Goal: Task Accomplishment & Management: Use online tool/utility

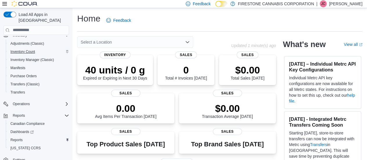
scroll to position [63, 0]
click at [19, 137] on span "Reports" at bounding box center [16, 139] width 12 height 5
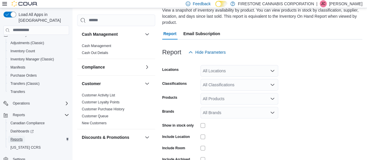
scroll to position [55, 0]
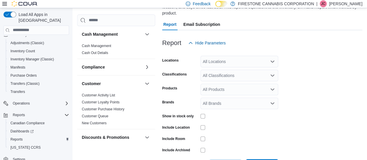
click at [231, 61] on div "All Locations" at bounding box center [239, 62] width 78 height 12
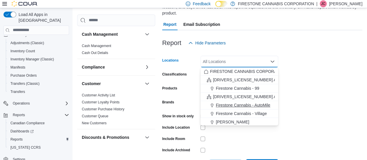
click at [243, 104] on span "Firestone Cannabis - AutoMile" at bounding box center [243, 105] width 55 height 6
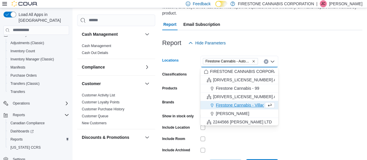
click at [314, 103] on form "Locations [GEOGRAPHIC_DATA] Cannabis - AutoMile Combo box. Selected. Firestone …" at bounding box center [262, 110] width 200 height 122
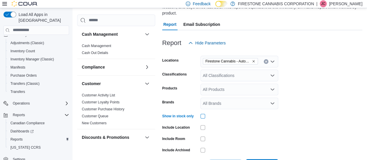
scroll to position [77, 0]
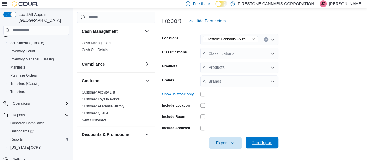
click at [267, 144] on span "Run Report" at bounding box center [261, 142] width 21 height 6
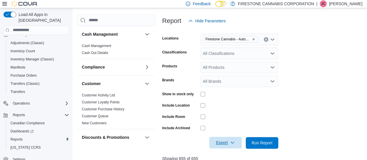
click at [218, 144] on span "Export" at bounding box center [226, 143] width 26 height 12
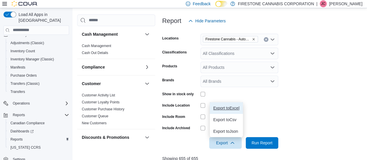
click at [223, 106] on span "Export to Excel" at bounding box center [226, 108] width 26 height 5
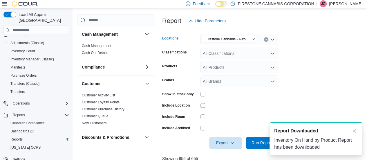
click at [253, 39] on icon "Remove Firestone Cannabis - AutoMile from selection in this group" at bounding box center [253, 38] width 3 height 3
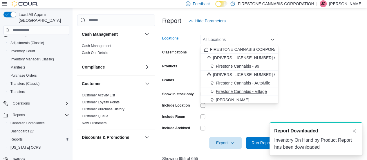
click at [255, 90] on span "Firestone Cannabis - Village" at bounding box center [241, 91] width 51 height 6
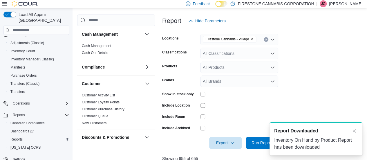
click at [297, 83] on form "Locations Firestone Cannabis - Village Classifications All Classifications Prod…" at bounding box center [263, 88] width 202 height 122
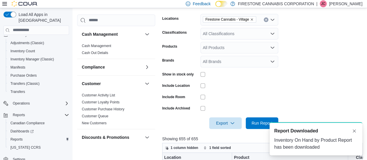
scroll to position [106, 0]
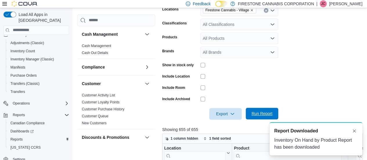
click at [250, 114] on span "Run Report" at bounding box center [262, 114] width 26 height 12
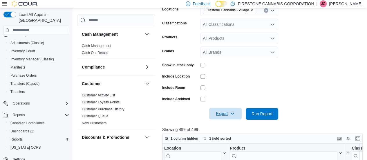
click at [220, 114] on span "Export" at bounding box center [226, 114] width 26 height 12
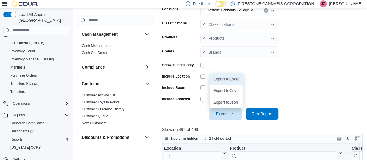
click at [221, 78] on span "Export to Excel" at bounding box center [226, 79] width 26 height 5
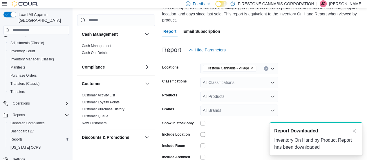
click at [252, 67] on icon "Remove Firestone Cannabis - Village from selection in this group" at bounding box center [251, 67] width 3 height 3
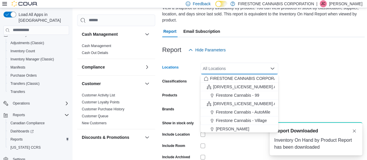
scroll to position [29, 0]
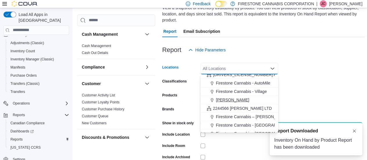
click at [232, 98] on span "[PERSON_NAME]" at bounding box center [232, 100] width 33 height 6
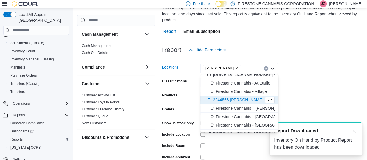
click at [305, 91] on form "Locations Wetaskiwin Cannabis Combo box. Selected. Wetaskiwin Cannabis. Press B…" at bounding box center [263, 117] width 202 height 122
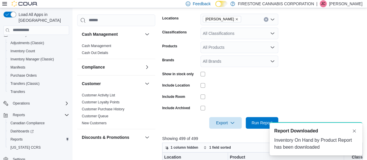
scroll to position [106, 0]
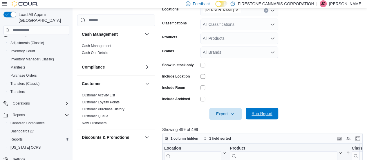
click at [253, 112] on span "Run Report" at bounding box center [261, 113] width 21 height 6
click at [216, 113] on span "Export" at bounding box center [226, 114] width 26 height 12
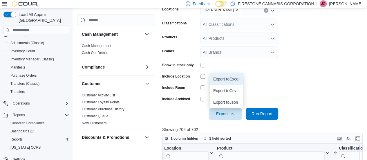
click at [221, 79] on span "Export to Excel" at bounding box center [226, 79] width 26 height 5
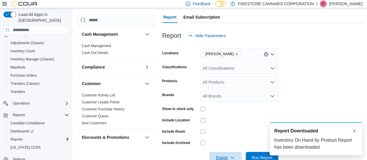
scroll to position [48, 0]
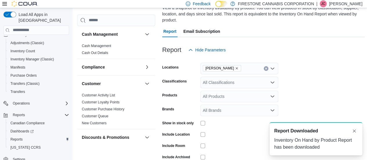
click at [238, 68] on icon "Remove Wetaskiwin Cannabis from selection in this group" at bounding box center [236, 67] width 3 height 3
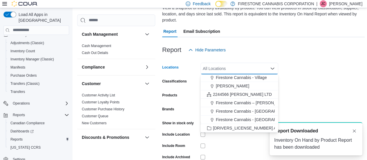
scroll to position [51, 0]
click at [226, 110] on span "Firestone Cannabis - [GEOGRAPHIC_DATA]" at bounding box center [256, 111] width 81 height 6
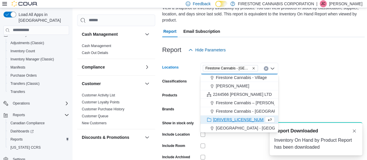
scroll to position [43, 0]
click at [305, 93] on form "Locations [GEOGRAPHIC_DATA] [GEOGRAPHIC_DATA] - [GEOGRAPHIC_DATA] box. Selected…" at bounding box center [263, 117] width 202 height 122
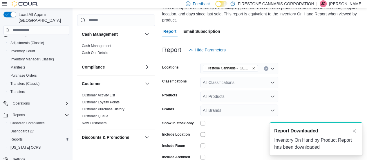
scroll to position [106, 0]
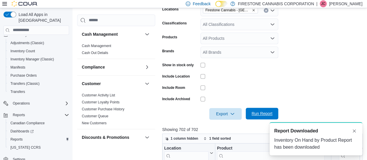
click at [257, 110] on span "Run Report" at bounding box center [262, 114] width 26 height 12
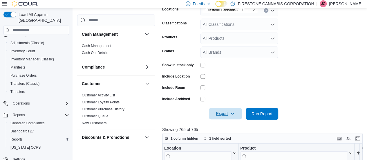
click at [219, 115] on span "Export" at bounding box center [226, 114] width 26 height 12
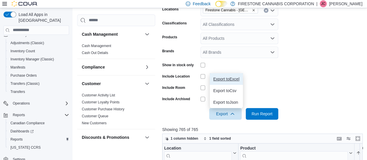
click at [221, 81] on span "Export to Excel" at bounding box center [226, 79] width 26 height 5
